Goal: Browse casually

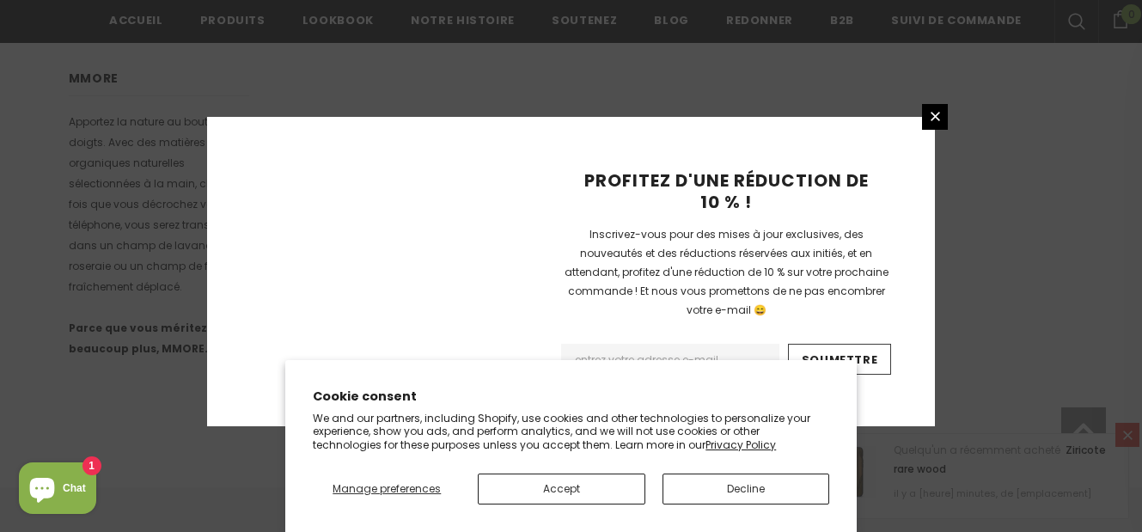
scroll to position [1270, 0]
